Goal: Task Accomplishment & Management: Use online tool/utility

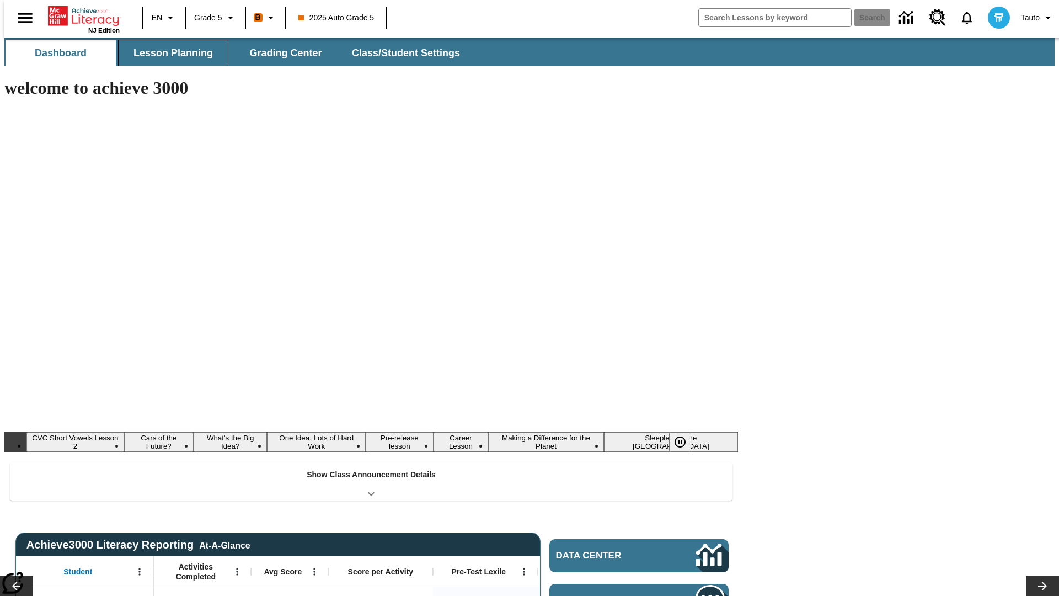
click at [169, 53] on span "Lesson Planning" at bounding box center [172, 53] width 79 height 13
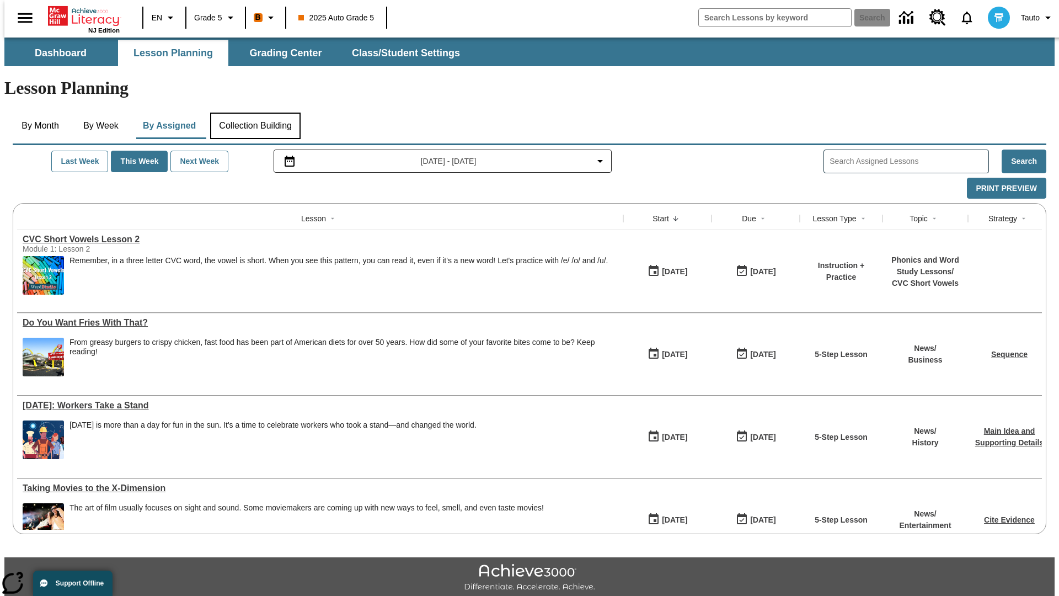
click at [255, 113] on button "Collection Building" at bounding box center [255, 126] width 90 height 26
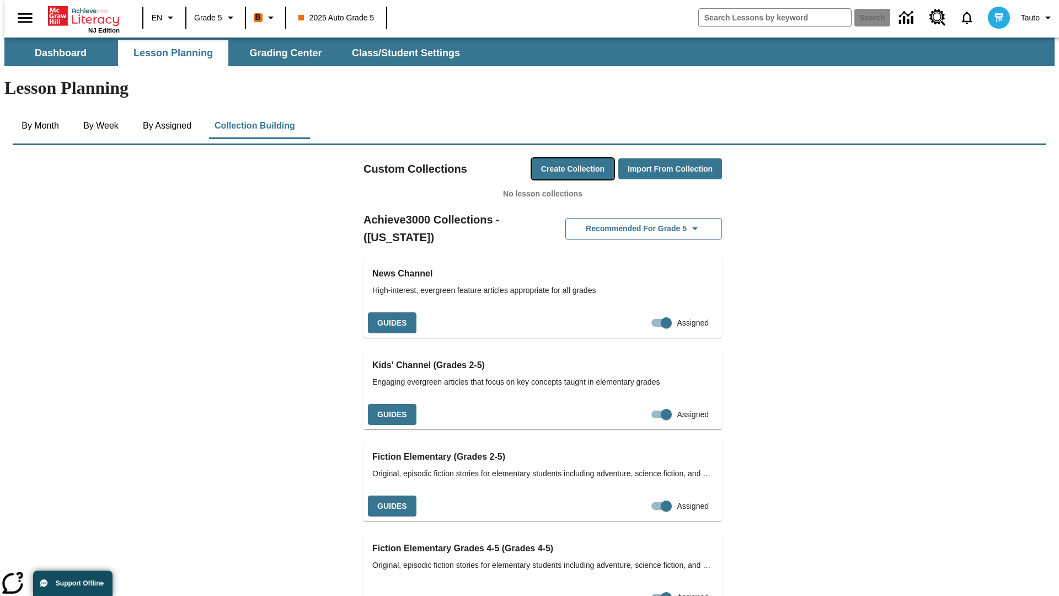
click at [552, 158] on button "Create Collection" at bounding box center [573, 169] width 82 height 22
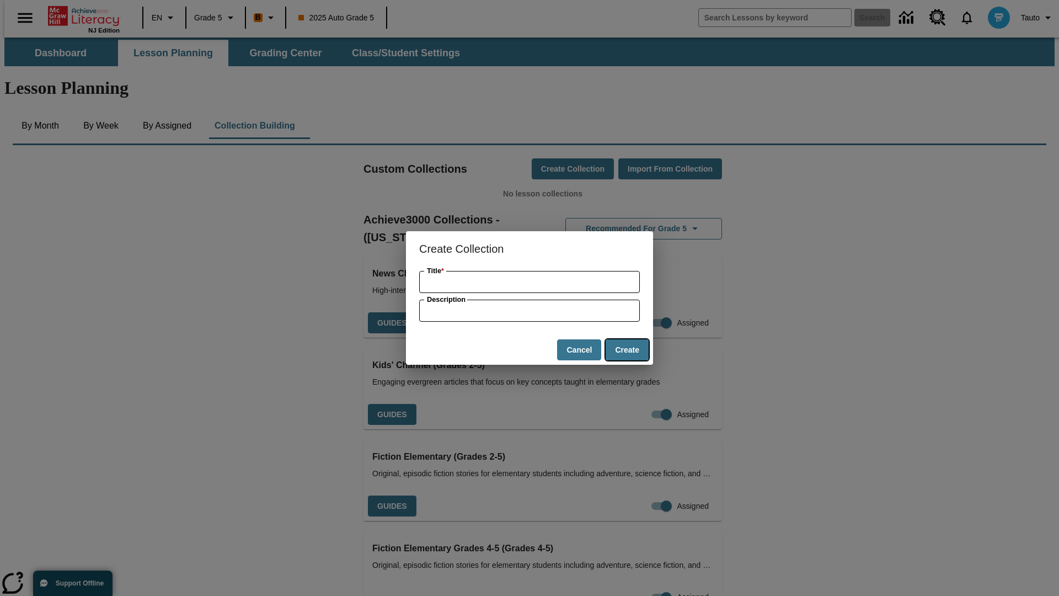
click at [627, 350] on button "Create" at bounding box center [627, 350] width 43 height 22
type input "Handmade Metal Sausages"
type input "some collection description"
click at [627, 350] on button "Create" at bounding box center [627, 350] width 43 height 22
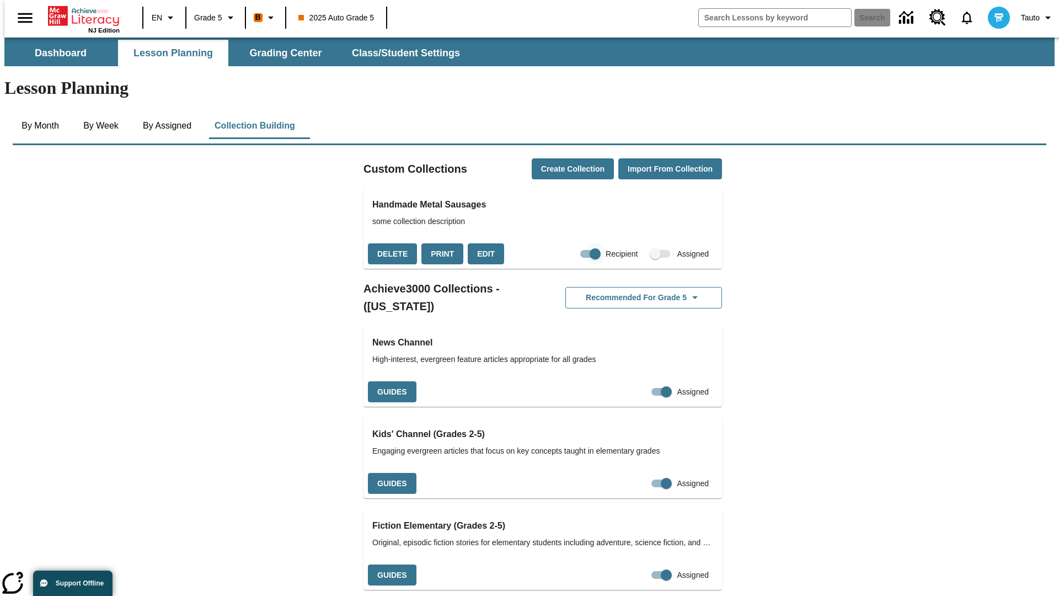
click at [573, 243] on input "Recipient" at bounding box center [595, 253] width 63 height 21
checkbox input "false"
click at [391, 243] on button "Delete" at bounding box center [392, 254] width 49 height 22
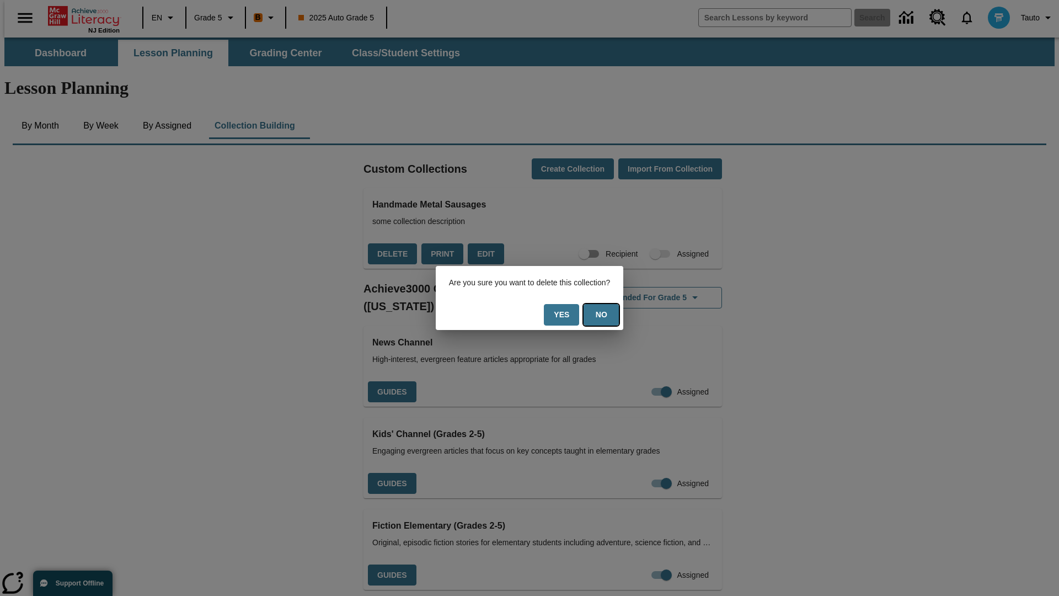
click at [608, 314] on button "No" at bounding box center [601, 315] width 35 height 22
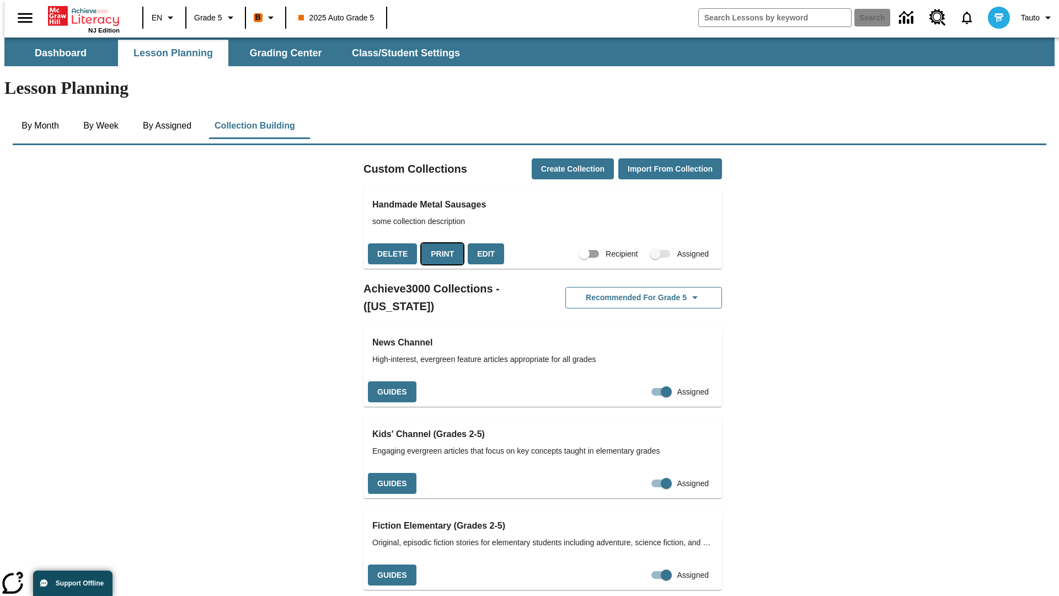
click at [439, 243] on button "Print" at bounding box center [442, 254] width 42 height 22
